Goal: Book appointment/travel/reservation

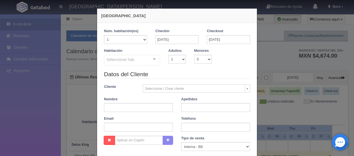
drag, startPoint x: 0, startPoint y: 0, endPoint x: 200, endPoint y: 42, distance: 204.0
click at [197, 39] on div "Checkin [DATE]" at bounding box center [176, 39] width 51 height 20
click at [190, 39] on input "[DATE]" at bounding box center [177, 39] width 43 height 9
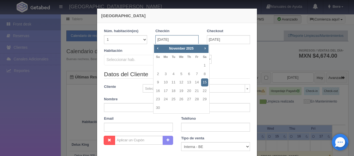
click at [189, 42] on input "[DATE]" at bounding box center [177, 39] width 43 height 9
click at [186, 85] on link "13" at bounding box center [189, 82] width 7 height 8
type input "[DATE]"
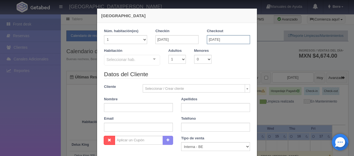
click at [218, 39] on input "[DATE]" at bounding box center [228, 39] width 43 height 9
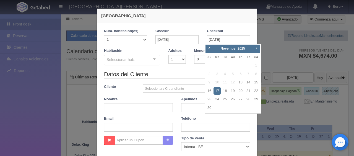
click at [216, 91] on link "17" at bounding box center [217, 91] width 7 height 8
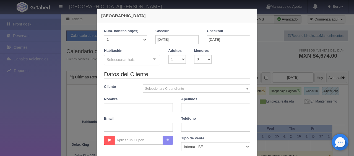
checkbox input "false"
click at [140, 63] on div "Seleccionar hab." at bounding box center [132, 60] width 56 height 11
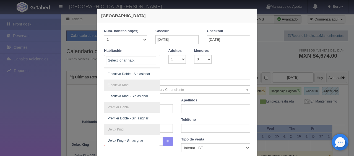
scroll to position [59, 0]
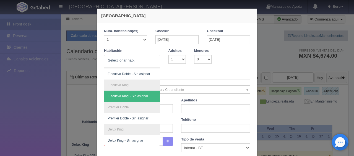
click at [191, 66] on div "Habitación SUITE SUITE - Sin asignar Habitación Personas con Movilidad Reducida…" at bounding box center [177, 59] width 154 height 23
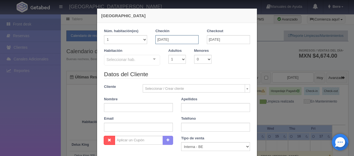
click at [176, 40] on input "[DATE]" at bounding box center [177, 39] width 43 height 9
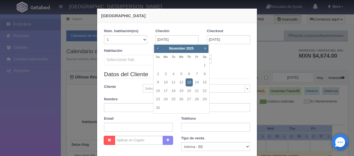
click at [157, 48] on span "Prev" at bounding box center [158, 48] width 4 height 4
click at [167, 82] on link "13" at bounding box center [165, 82] width 7 height 8
type input "[DATE]"
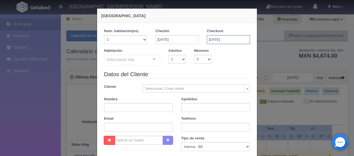
click at [233, 37] on input "[DATE]" at bounding box center [228, 39] width 43 height 9
checkbox input "false"
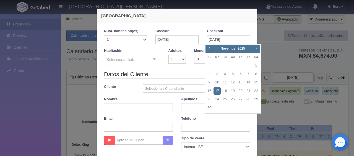
click at [210, 49] on span "Prev" at bounding box center [209, 48] width 4 height 4
click at [247, 82] on link "17" at bounding box center [248, 82] width 7 height 8
type input "[DATE]"
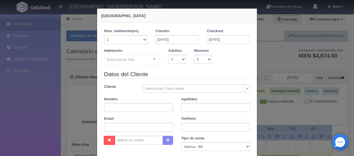
checkbox input "false"
click at [179, 36] on input "[DATE]" at bounding box center [177, 39] width 43 height 9
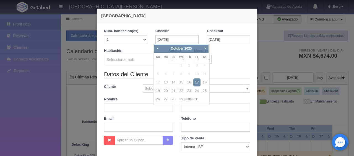
click at [228, 65] on div "Habitación Seleccionar hab. SUITE SUITE - Sin asignar SUITE 301 Habitación Pers…" at bounding box center [177, 59] width 154 height 22
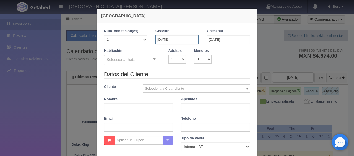
click at [189, 43] on input "[DATE]" at bounding box center [177, 39] width 43 height 9
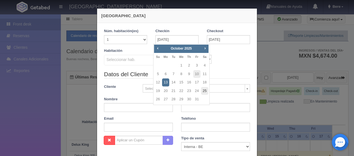
click at [207, 89] on link "25" at bounding box center [204, 91] width 7 height 8
type input "[DATE]"
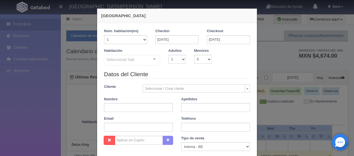
checkbox input "false"
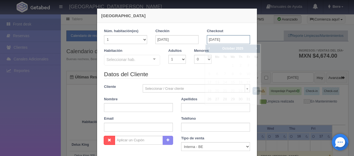
click at [225, 41] on input "[DATE]" at bounding box center [228, 39] width 43 height 9
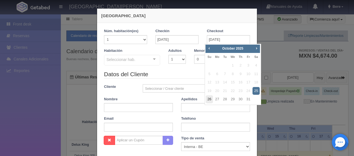
click at [211, 98] on link "26" at bounding box center [209, 99] width 7 height 8
type input "[DATE]"
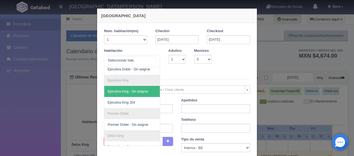
checkbox input "false"
click at [149, 57] on div "SUITE SUITE - Sin asignar Habitación Personas con Movilidad Reducida Habitación…" at bounding box center [132, 61] width 56 height 12
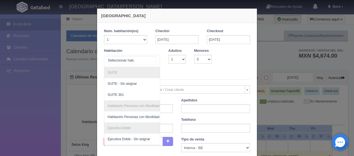
scroll to position [83, 0]
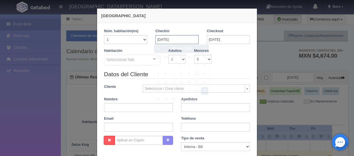
click at [169, 39] on input "[DATE]" at bounding box center [177, 39] width 43 height 9
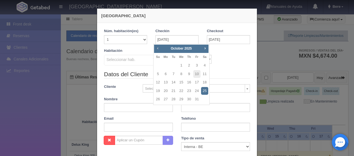
click at [158, 47] on span "Prev" at bounding box center [158, 48] width 4 height 4
click at [190, 73] on link "11" at bounding box center [189, 74] width 7 height 8
type input "[DATE]"
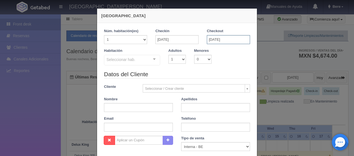
checkbox input "false"
click at [234, 41] on input "[DATE]" at bounding box center [228, 39] width 43 height 9
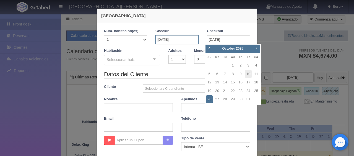
click at [187, 40] on input "[DATE]" at bounding box center [177, 39] width 43 height 9
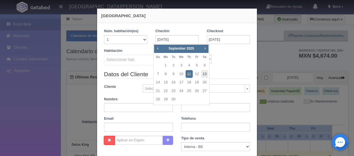
click at [206, 75] on link "13" at bounding box center [204, 74] width 7 height 8
type input "[DATE]"
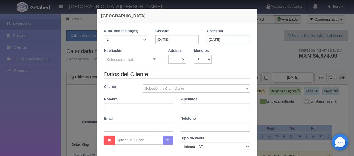
click at [232, 37] on input "[DATE]" at bounding box center [228, 39] width 43 height 9
checkbox input "false"
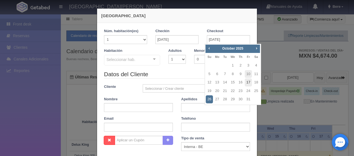
click at [245, 84] on link "17" at bounding box center [248, 82] width 7 height 8
type input "[DATE]"
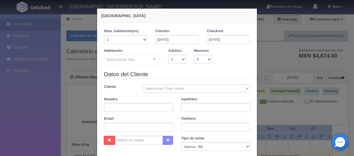
click at [130, 53] on div "Habitación Seleccionar hab. SUITE SUITE - Sin asignar Habitación Personas con M…" at bounding box center [132, 57] width 64 height 18
checkbox input "false"
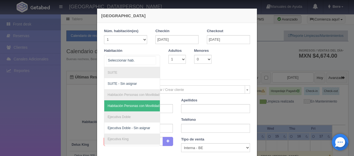
scroll to position [59, 0]
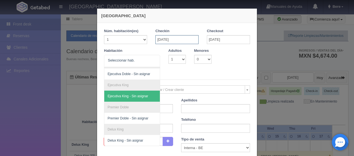
click at [186, 40] on input "[DATE]" at bounding box center [177, 39] width 43 height 9
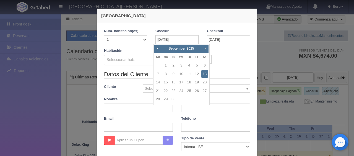
click at [207, 50] on link "Next" at bounding box center [205, 48] width 6 height 6
click at [165, 84] on link "13" at bounding box center [165, 82] width 7 height 8
type input "[DATE]"
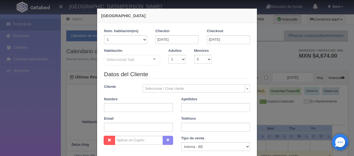
click at [133, 53] on div "Habitación Seleccionar hab. SUITE SUITE - Sin asignar Habitación Personas con M…" at bounding box center [132, 57] width 64 height 18
click at [138, 66] on div "Habitación Seleccionar hab. SUITE SUITE - Sin asignar Habitación Personas con M…" at bounding box center [177, 59] width 154 height 22
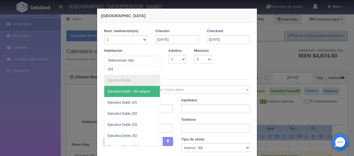
click at [142, 63] on div at bounding box center [132, 61] width 56 height 12
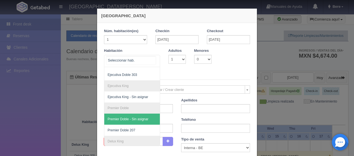
scroll to position [158, 0]
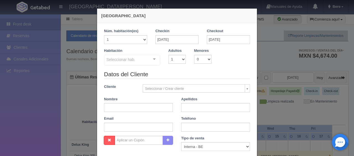
click at [143, 56] on div "Seleccionar hab." at bounding box center [132, 60] width 56 height 11
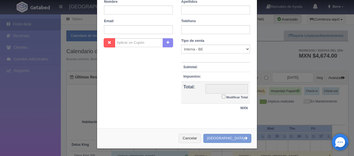
scroll to position [0, 0]
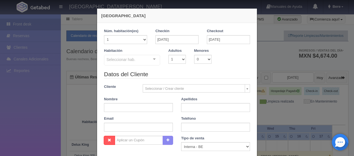
click at [323, 97] on div "[GEOGRAPHIC_DATA] 1 Núm. habitación(es) 1 2 3 4 5 6 7 8 9 10 11 12 13 14 15 16 …" at bounding box center [177, 78] width 354 height 156
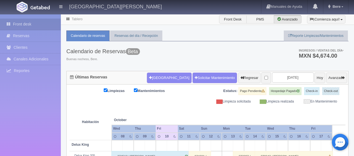
click at [320, 97] on div "Estatus: Pago Pendiente Hospedaje Pagado Check-in Check-out" at bounding box center [277, 93] width 138 height 12
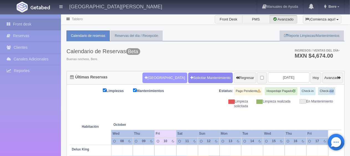
click at [155, 74] on button "[GEOGRAPHIC_DATA]" at bounding box center [164, 78] width 45 height 11
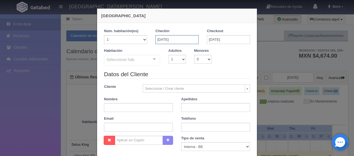
click at [169, 37] on input "[DATE]" at bounding box center [177, 39] width 43 height 9
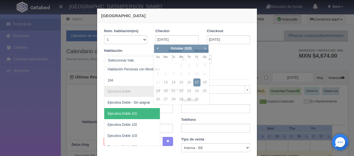
click at [136, 57] on div at bounding box center [132, 61] width 56 height 12
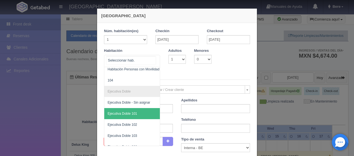
scroll to position [75, 0]
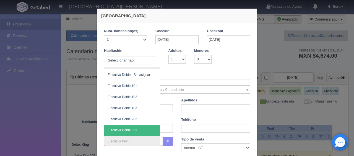
click at [135, 128] on span "Ejecutiva Doble 303" at bounding box center [150, 130] width 93 height 11
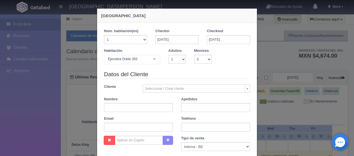
checkbox input "false"
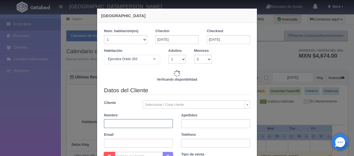
click at [149, 119] on input "text" at bounding box center [138, 123] width 69 height 9
paste input "Mini barras Deluxe 70% cacaco"
type input "Mini barras Deluxe 70% cacaco"
type input "5196.00"
checkbox input "false"
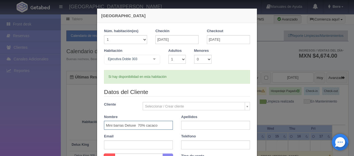
drag, startPoint x: 163, startPoint y: 124, endPoint x: 74, endPoint y: 123, distance: 89.4
click at [74, 123] on div "[GEOGRAPHIC_DATA] 1 Núm. habitación(es) 1 2 3 4 5 6 7 8 9 10 11 12 13 14 15 16 …" at bounding box center [177, 78] width 354 height 156
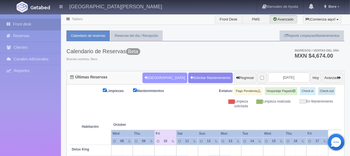
click at [152, 79] on button "[GEOGRAPHIC_DATA]" at bounding box center [164, 78] width 45 height 11
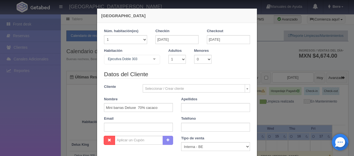
checkbox input "false"
click at [144, 106] on input "Mini barras Deluxe 70% cacaco" at bounding box center [138, 107] width 69 height 9
click at [144, 106] on input "text" at bounding box center [138, 107] width 69 height 9
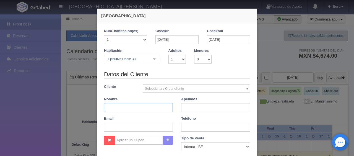
paste input "[PERSON_NAME] [PERSON_NAME]"
drag, startPoint x: 154, startPoint y: 107, endPoint x: 122, endPoint y: 107, distance: 32.1
click at [122, 107] on input "[PERSON_NAME] [PERSON_NAME]" at bounding box center [138, 107] width 69 height 9
type input "[PERSON_NAME]"
type input "v"
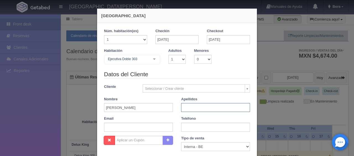
paste input "[PERSON_NAME]"
type input "[PERSON_NAME]"
click at [169, 57] on select "1 2 3 4 5 6 7 8 9 10" at bounding box center [177, 59] width 17 height 9
select select "2"
click at [169, 55] on select "1 2 3 4 5 6 7 8 9 10" at bounding box center [177, 59] width 17 height 9
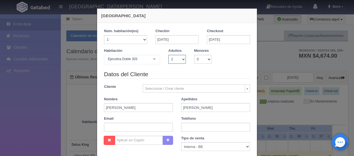
checkbox input "false"
click at [172, 58] on select "1 2 3 4 5 6 7 8 9 10" at bounding box center [177, 59] width 17 height 9
select select "1"
click at [169, 55] on select "1 2 3 4 5 6 7 8 9 10" at bounding box center [177, 59] width 17 height 9
checkbox input "false"
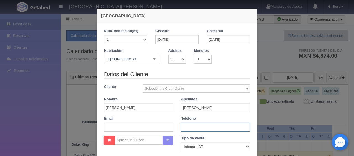
click at [195, 129] on input "text" at bounding box center [215, 127] width 69 height 9
paste input "[PHONE_NUMBER]"
type input "[PHONE_NUMBER]"
click at [186, 70] on legend "Datos del Cliente" at bounding box center [177, 74] width 146 height 9
click at [157, 53] on div "Habitación Ejecutiva Doble 303 SUITE SUITE - Sin asignar SUITE 301 Habitación P…" at bounding box center [132, 57] width 64 height 18
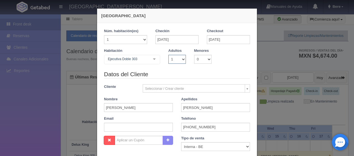
click at [171, 55] on select "1 2 3 4 5 6 7 8 9 10" at bounding box center [177, 59] width 17 height 9
click at [197, 65] on div "Habitación Ejecutiva Doble 303 SUITE SUITE - Sin asignar SUITE 301 Habitación P…" at bounding box center [177, 59] width 154 height 22
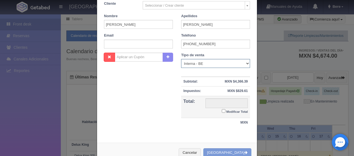
click at [205, 65] on select "Correo Electronico Interna - BE Llamada OTA Externa Otro WALK IN" at bounding box center [215, 63] width 69 height 9
select select "other"
click at [181, 59] on select "Correo Electronico Interna - BE Llamada OTA Externa Otro WALK IN" at bounding box center [215, 63] width 69 height 9
click at [226, 111] on small "Modificar Total" at bounding box center [237, 111] width 22 height 3
click at [226, 111] on input "Modificar Total" at bounding box center [224, 111] width 4 height 4
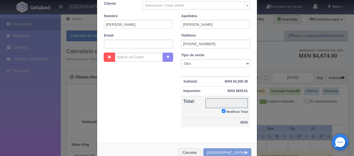
checkbox input "true"
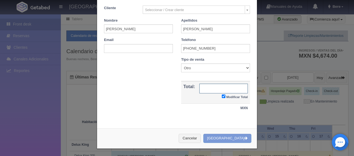
click at [233, 84] on input "text" at bounding box center [224, 89] width 48 height 10
type input "5196"
click at [170, 94] on div "Nombre Cupón : Descuentos : Tipo de venta Correo Electronico Interna - BE Llama…" at bounding box center [177, 87] width 154 height 61
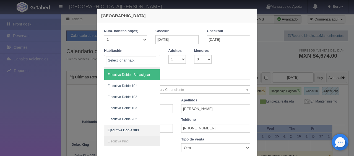
click at [127, 76] on span "Ejecutiva Doble - Sin asignar" at bounding box center [150, 74] width 93 height 11
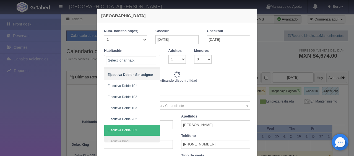
drag, startPoint x: 128, startPoint y: 128, endPoint x: 144, endPoint y: 121, distance: 17.1
click at [128, 128] on span "Ejecutiva Doble 303" at bounding box center [123, 130] width 30 height 4
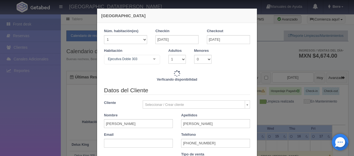
checkbox input "false"
type input "5196.00"
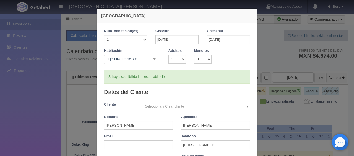
scroll to position [115, 0]
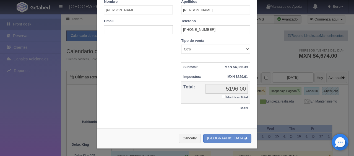
click at [234, 97] on small "Modificar Total" at bounding box center [237, 97] width 22 height 3
click at [226, 97] on input "Modificar Total" at bounding box center [224, 97] width 4 height 4
checkbox input "true"
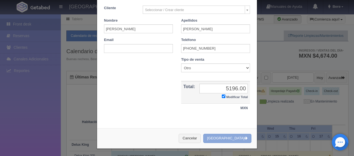
click at [231, 136] on button "[GEOGRAPHIC_DATA]" at bounding box center [227, 138] width 48 height 9
